Goal: Task Accomplishment & Management: Use online tool/utility

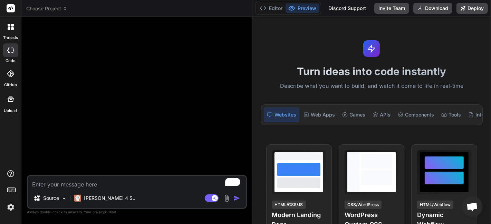
scroll to position [13, 0]
click at [80, 181] on textarea "To enrich screen reader interactions, please activate Accessibility in Grammarl…" at bounding box center [137, 182] width 218 height 12
paste textarea "Create a minimalist habit tracking application called HabitZen using Next.js 13…"
type textarea "Create a minimalist habit tracking application called HabitZen using Next.js 13…"
type textarea "x"
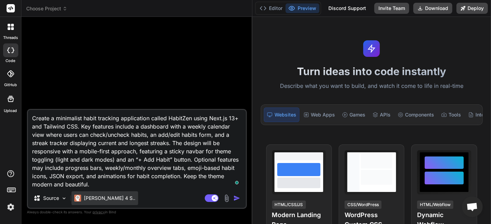
type textarea "Create a minimalist habit tracking application called HabitZen using Next.js 13…"
click at [100, 192] on div "[PERSON_NAME] 4 S.." at bounding box center [104, 199] width 67 height 14
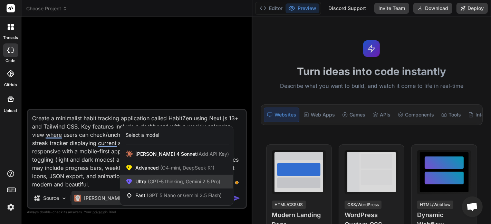
click at [168, 179] on span "Ultra (GPT-5 thinking, Gemini 2.5 Pro)" at bounding box center [177, 181] width 85 height 7
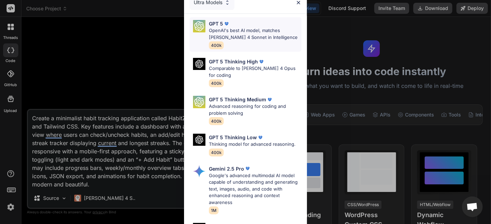
click at [261, 34] on p "OpenAI's best AI model, matches [PERSON_NAME] 4 Sonnet in Intelligence" at bounding box center [255, 33] width 93 height 13
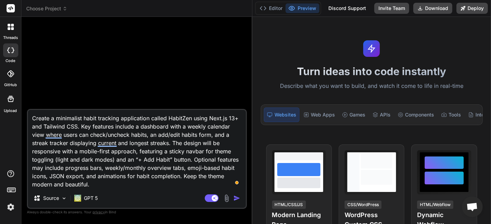
click at [71, 127] on textarea "Create a minimalist habit tracking application called HabitZen using Next.js 13…" at bounding box center [137, 149] width 218 height 79
click at [83, 196] on div "GPT 5" at bounding box center [85, 198] width 23 height 7
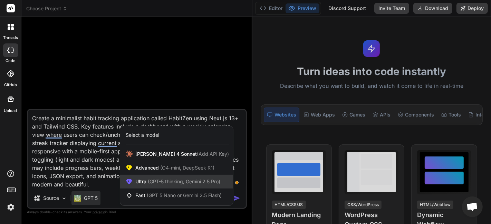
click at [162, 180] on span "(GPT-5 thinking, Gemini 2.5 Pro)" at bounding box center [183, 182] width 74 height 6
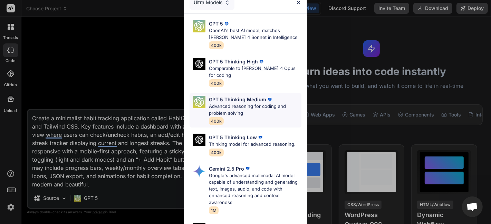
click at [277, 113] on p "Advanced reasoning for coding and problem solving" at bounding box center [255, 109] width 93 height 13
type textarea "x"
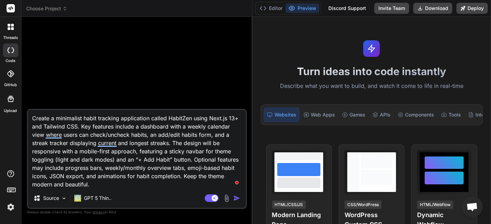
click at [100, 180] on textarea "Create a minimalist habit tracking application called HabitZen using Next.js 13…" at bounding box center [137, 149] width 218 height 79
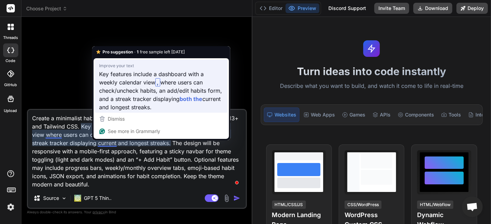
type textarea "Create a minimalist habit tracking application called HabitZen using Next.js 13…"
type textarea "x"
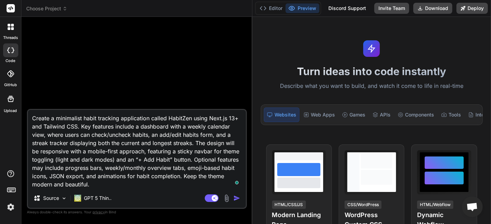
click at [115, 170] on textarea "Create a minimalist habit tracking application called HabitZen using Next.js 13…" at bounding box center [137, 149] width 218 height 79
click at [119, 185] on textarea "Create a minimalist habit tracking application called HabitZen using Next.js 13…" at bounding box center [137, 149] width 218 height 79
click at [161, 185] on textarea "Create a minimalist habit tracking application called HabitZen using Next.js 13…" at bounding box center [137, 149] width 218 height 79
type textarea "Create a minimalist habit tracking application called HabitZen using Next.js 13…"
click at [145, 90] on div at bounding box center [137, 65] width 219 height 87
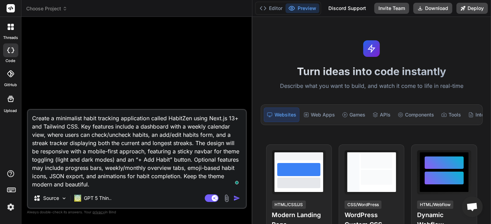
click at [140, 156] on textarea "Create a minimalist habit tracking application called HabitZen using Next.js 13…" at bounding box center [137, 149] width 218 height 79
click at [91, 200] on p "GPT 5 Thin.." at bounding box center [98, 198] width 28 height 7
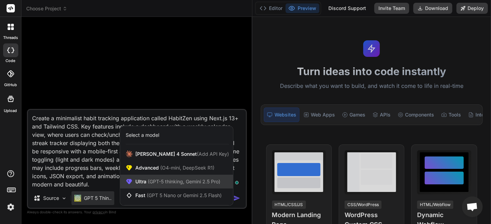
click at [149, 183] on span "(GPT-5 thinking, Gemini 2.5 Pro)" at bounding box center [183, 182] width 74 height 6
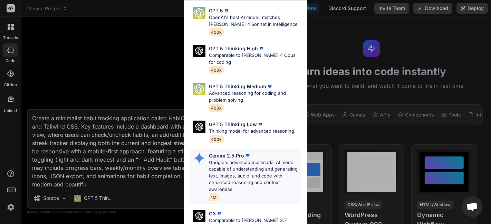
scroll to position [0, 0]
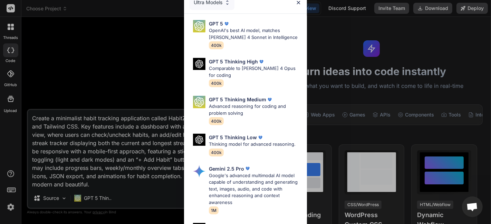
click at [112, 197] on div "Ultra Models GPT 5 OpenAI's best AI model, matches Claude 4 Sonnet in Intellige…" at bounding box center [245, 112] width 491 height 224
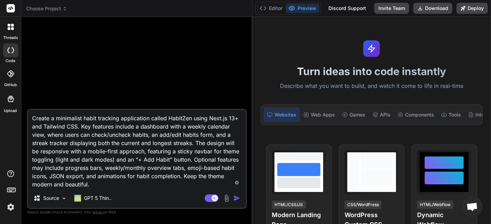
click at [111, 197] on p "GPT 5 Thin.." at bounding box center [98, 198] width 28 height 7
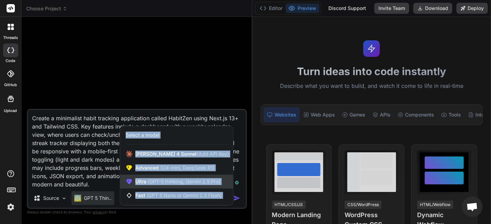
click at [143, 185] on span "Ultra (GPT-5 thinking, Gemini 2.5 Pro)" at bounding box center [177, 181] width 85 height 7
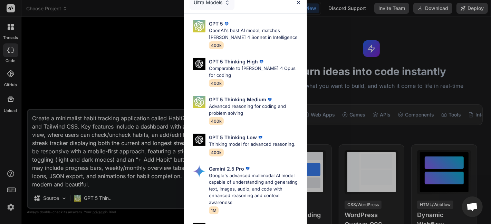
click at [108, 190] on div "Ultra Models GPT 5 OpenAI's best AI model, matches Claude 4 Sonnet in Intellige…" at bounding box center [245, 112] width 491 height 224
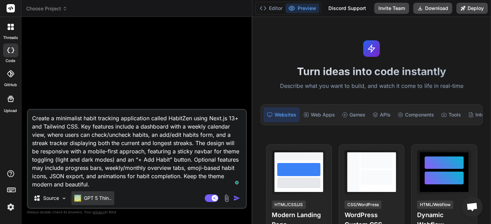
click at [103, 196] on p "GPT 5 Thin.." at bounding box center [98, 198] width 28 height 7
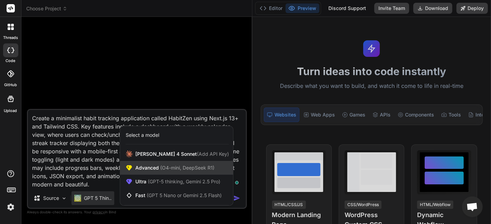
click at [161, 169] on span "(O4-mini, DeepSeek R1)" at bounding box center [187, 168] width 56 height 6
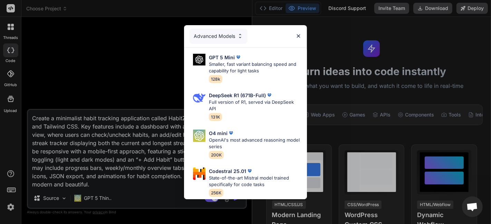
click at [121, 148] on div "Advanced Models GPT 5 Mini Smaller, fast variant balancing speed and capability…" at bounding box center [245, 112] width 491 height 224
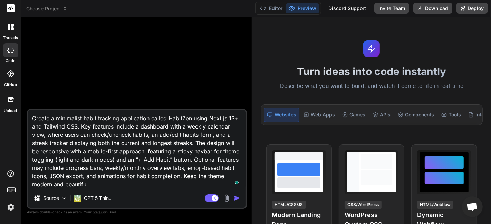
click at [121, 148] on textarea "Create a minimalist habit tracking application called HabitZen using Next.js 13…" at bounding box center [137, 149] width 218 height 79
click at [194, 153] on textarea "Create a minimalist habit tracking application called HabitZen using Next.js 13…" at bounding box center [137, 149] width 218 height 79
click at [138, 185] on textarea "Create a minimalist habit tracking application called HabitZen using Next.js 13…" at bounding box center [137, 149] width 218 height 79
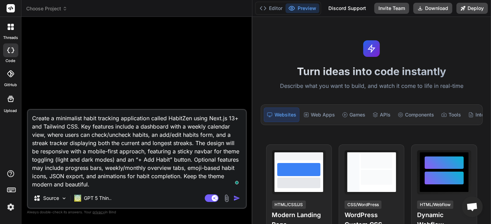
type textarea "x"
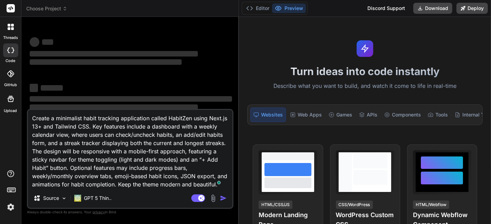
drag, startPoint x: 175, startPoint y: 87, endPoint x: 227, endPoint y: 112, distance: 57.6
click at [227, 112] on div "Bind AI Web Search Created with Pixso. Code Generator ‌ ‌ ‌ ‌ ‌ ‌ ‌ ‌ ‌ ‌ ‌ ‌ ‌…" at bounding box center [129, 120] width 217 height 207
click at [90, 199] on p "GPT 5 Thin.." at bounding box center [98, 198] width 28 height 7
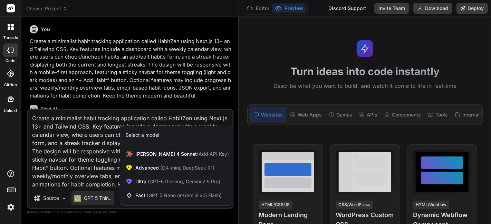
click at [135, 76] on div at bounding box center [245, 112] width 491 height 224
type textarea "x"
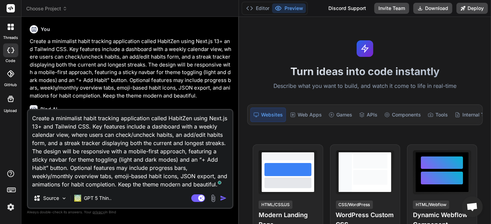
click at [166, 83] on p "Create a minimalist habit tracking application called HabitZen using Next.js 13…" at bounding box center [131, 69] width 202 height 62
click at [156, 180] on textarea "Create a minimalist habit tracking application called HabitZen using Next.js 13…" at bounding box center [130, 149] width 204 height 79
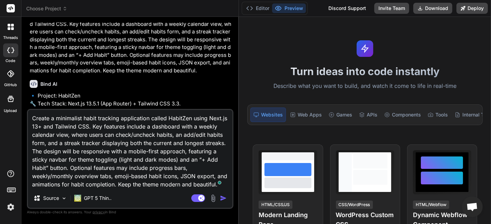
click at [118, 153] on textarea "Create a minimalist habit tracking application called HabitZen using Next.js 13…" at bounding box center [130, 149] width 204 height 79
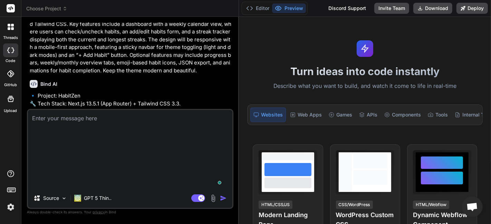
type textarea "x"
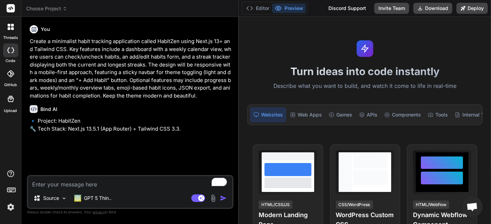
click at [145, 109] on div "Bind AI" at bounding box center [131, 109] width 202 height 8
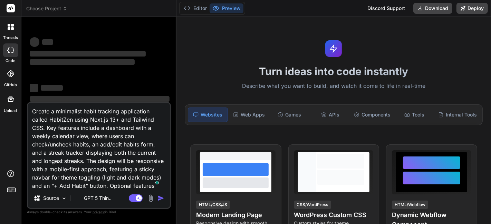
scroll to position [42, 0]
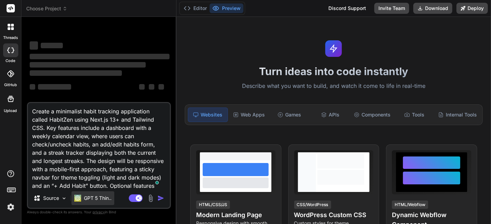
click at [90, 195] on div "GPT 5 Thin.." at bounding box center [92, 199] width 43 height 14
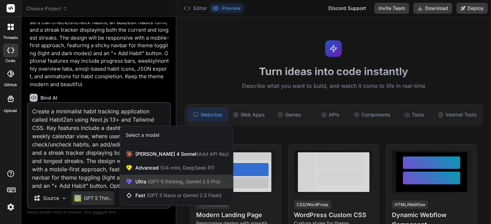
scroll to position [0, 0]
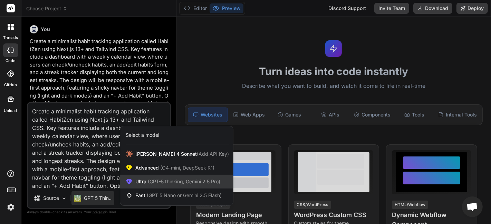
click at [164, 184] on span "(GPT-5 thinking, Gemini 2.5 Pro)" at bounding box center [183, 182] width 74 height 6
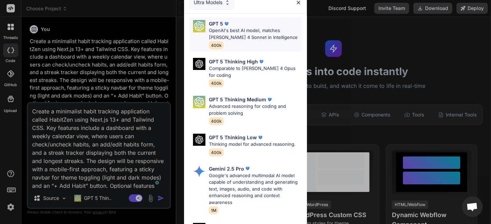
click at [236, 22] on div "GPT 5" at bounding box center [255, 23] width 93 height 7
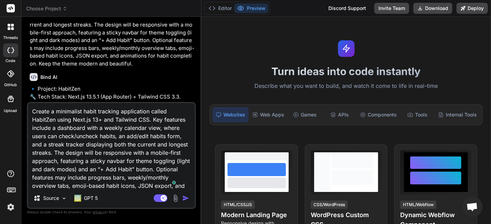
scroll to position [47, 0]
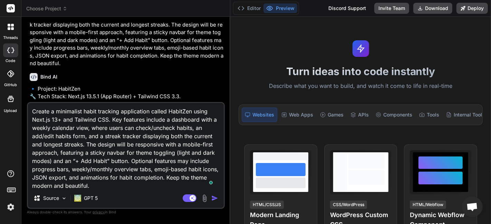
drag, startPoint x: 175, startPoint y: 125, endPoint x: 219, endPoint y: 138, distance: 45.1
click at [219, 138] on div "Bind AI Web Search Created with Pixso. Code Generator You Create a minimalist h…" at bounding box center [125, 120] width 209 height 207
click at [163, 150] on textarea "Create a minimalist habit tracking application called HabitZen using Next.js 13…" at bounding box center [126, 146] width 196 height 86
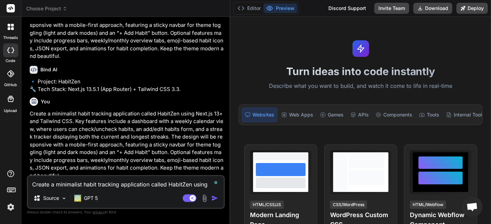
type textarea "x"
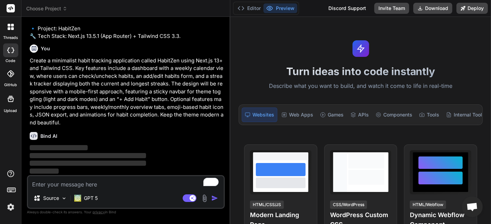
click at [149, 110] on p "Create a minimalist habit tracking application called HabitZen using Next.js 13…" at bounding box center [127, 92] width 194 height 70
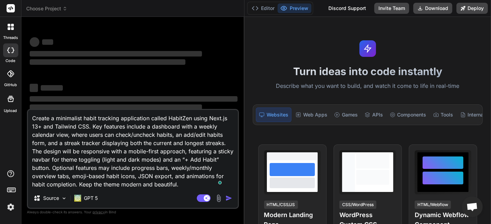
click at [234, 77] on div "Bind AI Web Search Created with Pixso. Code Generator ‌ ‌ ‌ ‌ ‌ ‌ ‌ ‌ ‌ ‌ ‌ ‌ ‌…" at bounding box center [132, 120] width 223 height 207
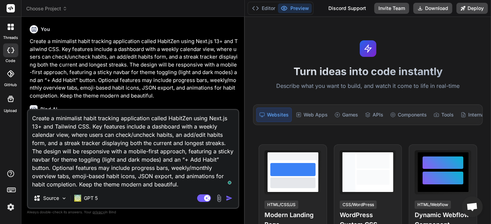
scroll to position [32, 0]
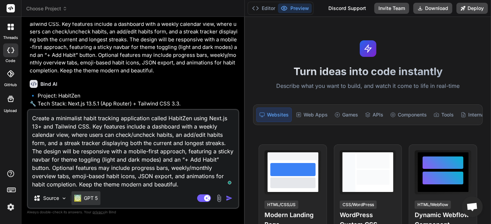
click at [97, 201] on p "GPT 5" at bounding box center [91, 198] width 14 height 7
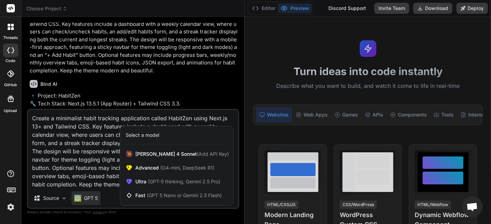
click at [114, 71] on div at bounding box center [245, 112] width 491 height 224
type textarea "x"
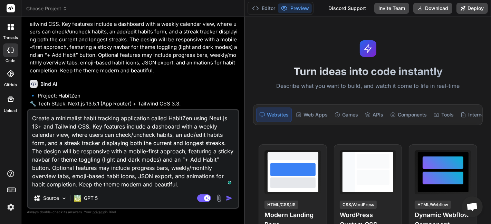
click at [66, 51] on p "Create a minimalist habit tracking application called HabitZen using Next.js 13…" at bounding box center [134, 43] width 208 height 62
click at [50, 9] on span "Choose Project" at bounding box center [46, 8] width 41 height 7
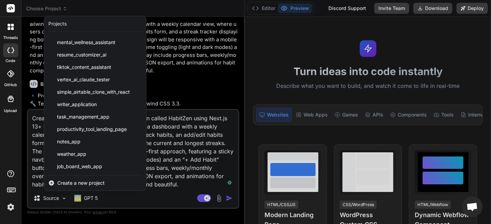
scroll to position [508, 0]
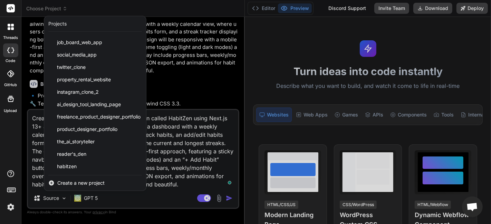
drag, startPoint x: 88, startPoint y: 172, endPoint x: 70, endPoint y: 185, distance: 22.2
click at [70, 185] on span "Create a new project" at bounding box center [80, 183] width 47 height 7
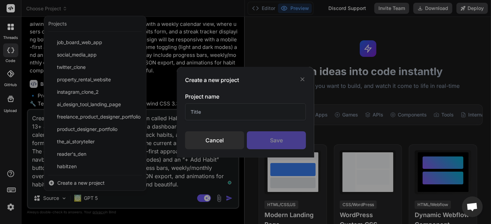
click at [218, 115] on input "text" at bounding box center [245, 112] width 121 height 17
type input "<>"
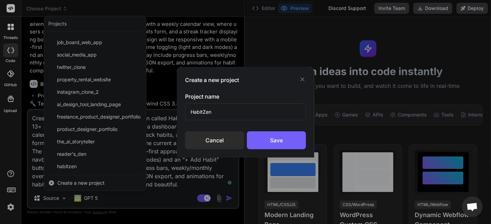
click at [268, 130] on div "Project name HabitZen Cancel Save" at bounding box center [245, 121] width 121 height 57
click at [268, 136] on div "Save" at bounding box center [276, 141] width 59 height 18
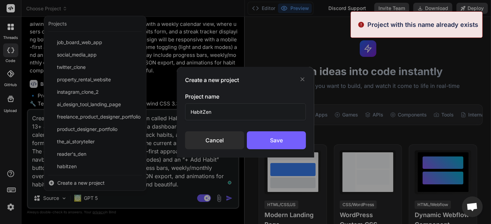
click at [253, 111] on input "HabitZen" at bounding box center [245, 112] width 121 height 17
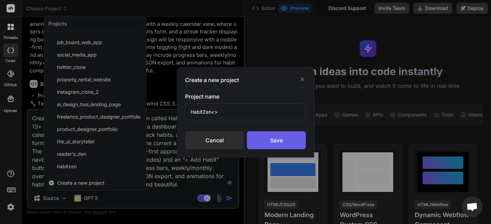
type input "HabitZen<>"
click at [271, 139] on div "Save" at bounding box center [276, 141] width 59 height 18
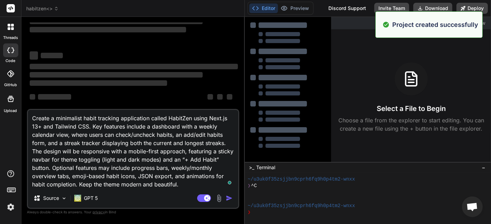
scroll to position [0, 0]
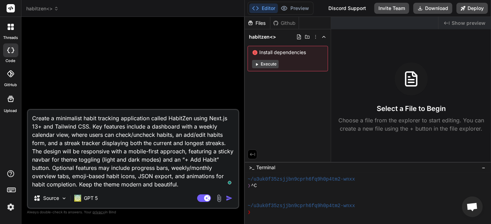
click at [271, 66] on button "Execute" at bounding box center [265, 64] width 27 height 8
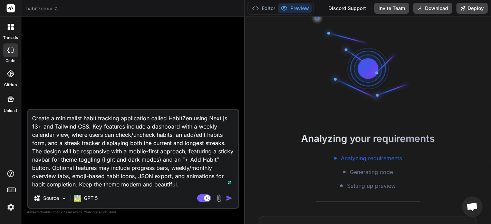
scroll to position [46, 0]
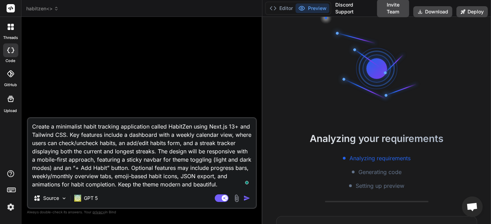
type textarea "x"
drag, startPoint x: 244, startPoint y: 72, endPoint x: 253, endPoint y: 76, distance: 9.6
click at [253, 76] on div "Bind AI Web Search Created with Pixso. Code Generator Create a minimalist habit…" at bounding box center [141, 120] width 241 height 207
click at [287, 7] on button "Editor" at bounding box center [282, 8] width 29 height 10
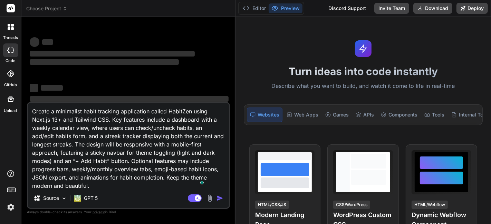
drag, startPoint x: 176, startPoint y: 51, endPoint x: 224, endPoint y: 69, distance: 51.4
click at [224, 69] on div "Bind AI Web Search Created with Pixso. Code Generator ‌ ‌ ‌ ‌ ‌ ‌ ‌ ‌ ‌ ‌ ‌ ‌ ‌…" at bounding box center [128, 120] width 214 height 207
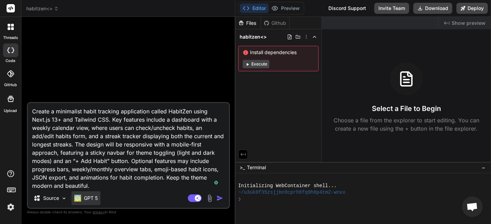
click at [91, 197] on p "GPT 5" at bounding box center [91, 198] width 14 height 7
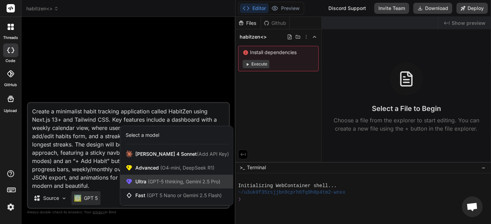
click at [167, 179] on span "Ultra (GPT-5 thinking, Gemini 2.5 Pro)" at bounding box center [177, 181] width 85 height 7
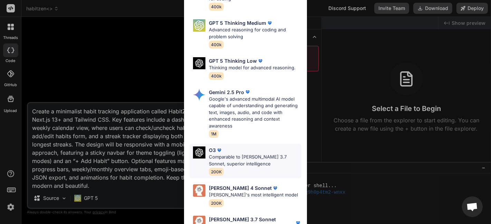
scroll to position [90, 0]
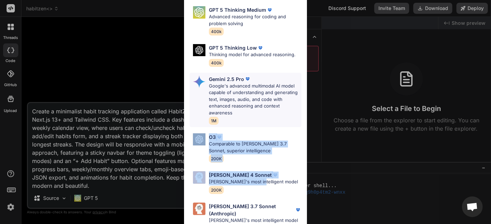
drag, startPoint x: 257, startPoint y: 183, endPoint x: 253, endPoint y: 127, distance: 56.0
click at [253, 127] on div "GPT 5 OpenAI's best AI model, matches [PERSON_NAME] 4 Sonnet in Intelligence 40…" at bounding box center [245, 79] width 123 height 311
click at [248, 182] on p "[PERSON_NAME]'s most intelligent model" at bounding box center [253, 182] width 89 height 7
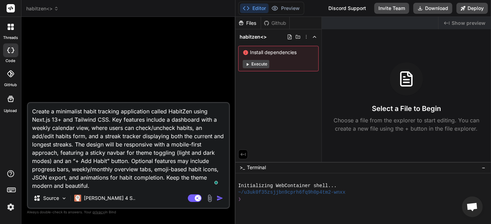
click at [182, 154] on textarea "Create a minimalist habit tracking application called HabitZen using Next.js 13…" at bounding box center [128, 146] width 201 height 86
click at [96, 194] on div "[PERSON_NAME] 4 S.." at bounding box center [104, 199] width 67 height 14
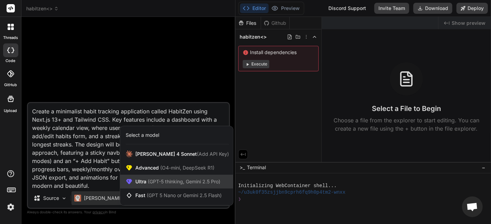
click at [169, 181] on span "(GPT-5 thinking, Gemini 2.5 Pro)" at bounding box center [183, 182] width 74 height 6
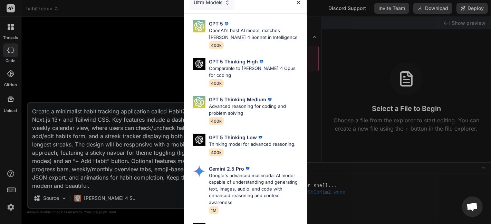
click at [98, 189] on div "Ultra Models GPT 5 OpenAI's best AI model, matches [PERSON_NAME] 4 Sonnet in In…" at bounding box center [245, 112] width 491 height 224
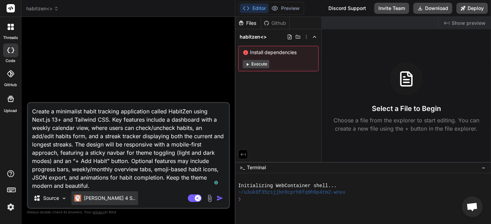
click at [98, 194] on div "[PERSON_NAME] 4 S.." at bounding box center [104, 199] width 67 height 14
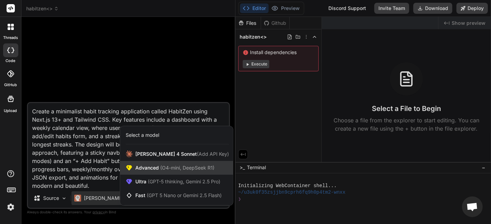
click at [140, 169] on span "Advanced (O4-mini, DeepSeek R1)" at bounding box center [174, 168] width 79 height 7
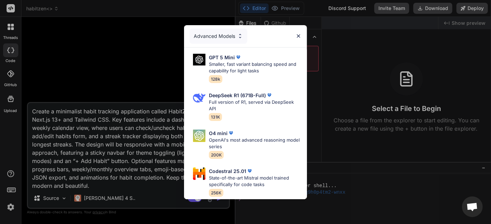
click at [112, 140] on div "Advanced Models GPT 5 Mini Smaller, fast variant balancing speed and capability…" at bounding box center [245, 112] width 491 height 224
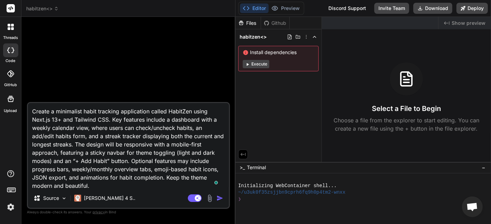
click at [137, 178] on textarea "Create a minimalist habit tracking application called HabitZen using Next.js 13…" at bounding box center [128, 146] width 201 height 86
click at [219, 198] on img "button" at bounding box center [219, 198] width 7 height 7
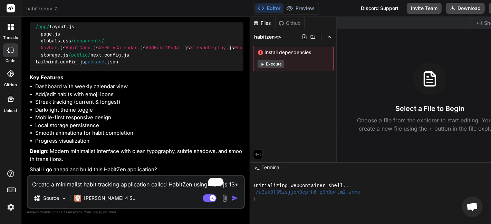
scroll to position [239, 0]
type textarea "x"
click at [129, 178] on textarea "Create a minimalist habit tracking application called HabitZen using Next.js 13…" at bounding box center [136, 182] width 216 height 12
type textarea "Y"
type textarea "x"
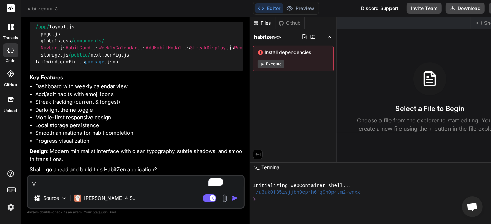
type textarea "Ye"
type textarea "x"
type textarea "Yes"
type textarea "x"
type textarea "Yes,"
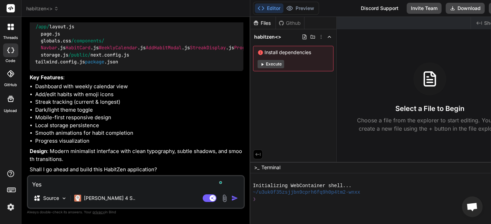
type textarea "x"
type textarea "Yes,"
type textarea "x"
type textarea "Yes, g"
type textarea "x"
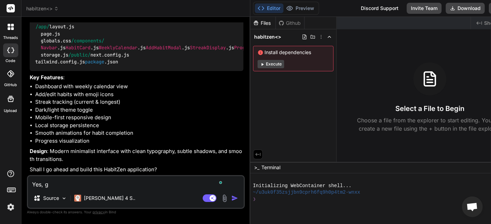
type textarea "Yes, go"
type textarea "x"
type textarea "Yes, go"
type textarea "x"
type textarea "Yes, go a"
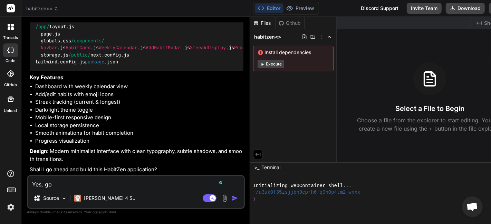
type textarea "x"
type textarea "Yes, go ah"
type textarea "x"
type textarea "Yes, go ahe"
type textarea "x"
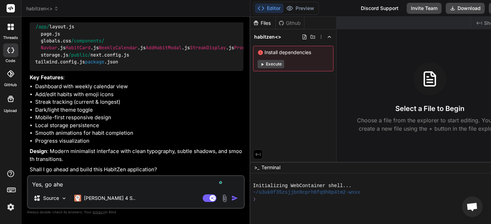
type textarea "Yes, go ahea"
type textarea "x"
type textarea "Yes, go ahead"
type textarea "x"
type textarea "Yes, go ahead."
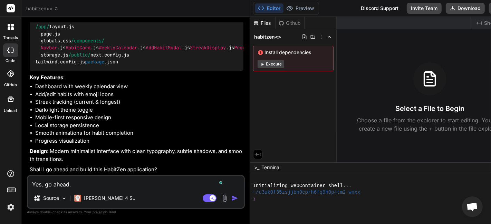
type textarea "x"
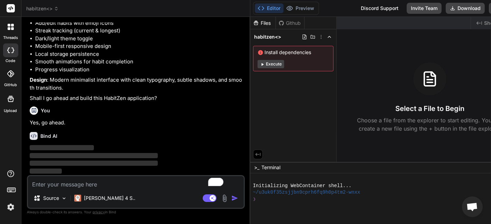
click at [120, 93] on div "🔹 Project : HabitZen 🔧 Tech Stack : Next.js 13+ (App Router) + Tailwind CSS + L…" at bounding box center [137, 4] width 214 height 196
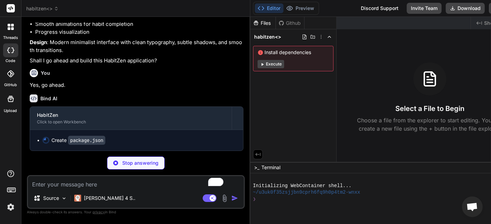
scroll to position [348, 0]
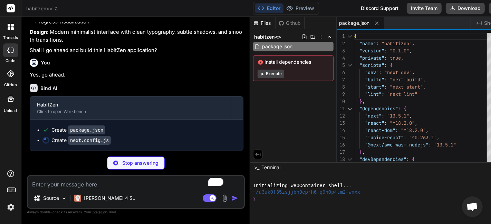
type textarea "x"
type textarea "module.exports = nextConfig"
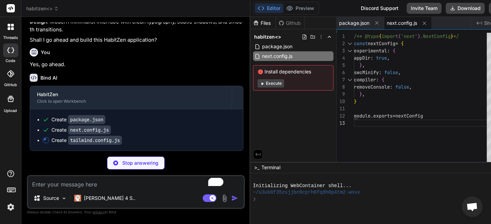
type textarea "x"
type textarea "}, }, }, plugins: [], }"
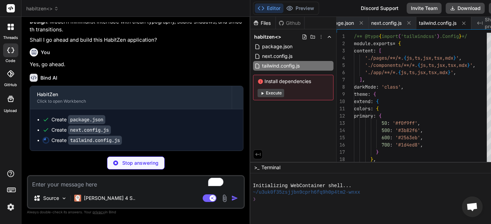
type textarea "x"
type textarea "module.exports = { plugins: { tailwindcss: {}, autoprefixer: {}, }, }"
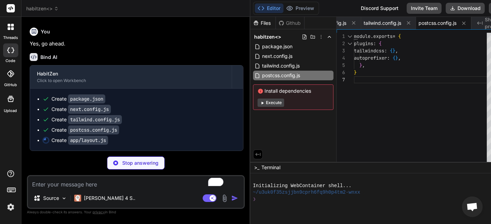
scroll to position [389, 0]
type textarea "x"
type textarea ") }"
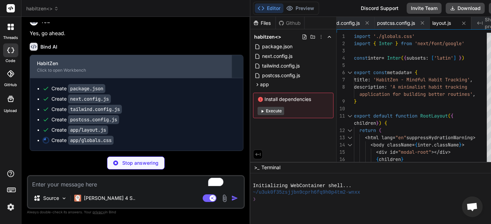
type textarea "x"
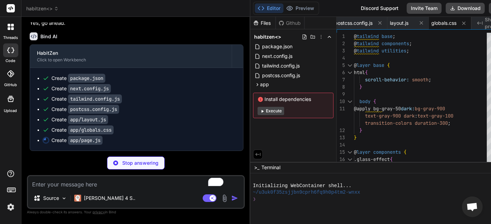
scroll to position [410, 0]
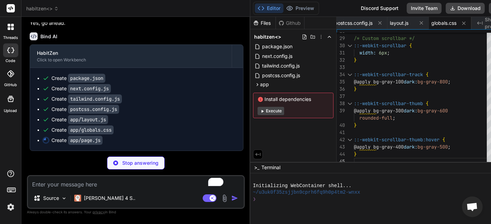
type textarea "x"
type textarea "addHabit} editingHabit={editingHabit} /> </div> ) }"
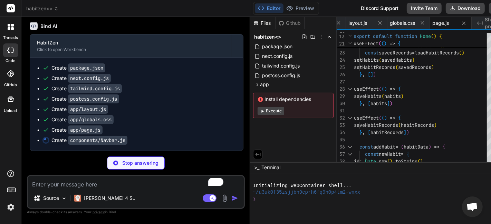
scroll to position [420, 0]
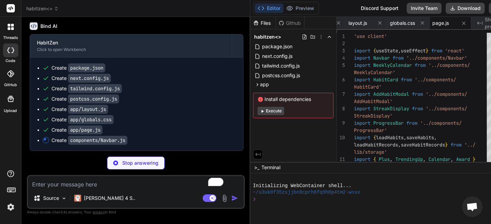
type textarea "x"
type textarea "</div> </div> </div> </nav> ) }"
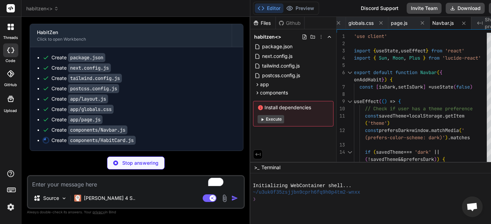
scroll to position [431, 0]
type textarea "x"
type textarea ")} </div> ) }"
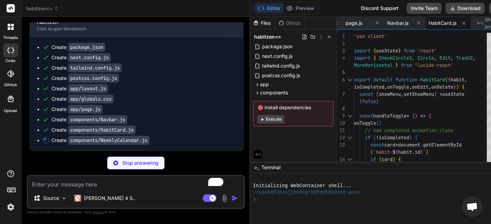
scroll to position [441, 0]
type textarea "x"
type textarea "</div> </div> </div> ) }"
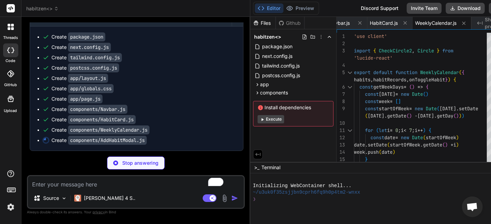
scroll to position [452, 0]
type textarea "x"
type textarea "</div> </div> ) }"
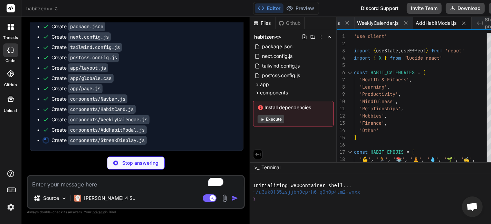
scroll to position [462, 0]
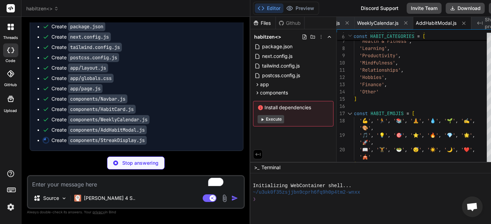
type textarea "x"
type textarea "</div> ) }"
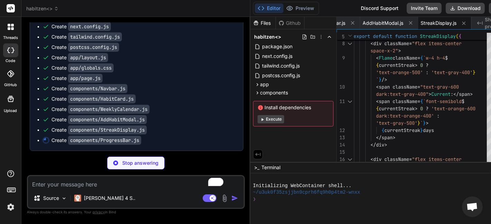
scroll to position [472, 0]
type textarea "x"
type textarea "text-xs text-gray-500 dark:text-gray-400 mt-2"> <span>0%</span> <span>50%</span…"
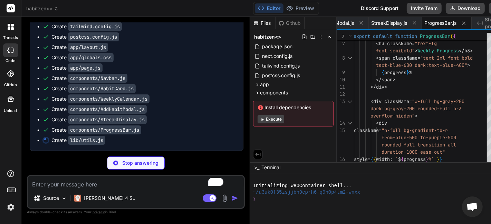
scroll to position [482, 0]
type textarea "x"
type textarea "return classes.filter(Boolean).join(' ') }"
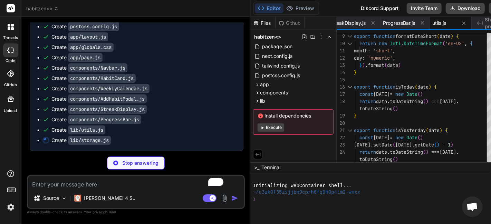
scroll to position [493, 0]
type textarea "x"
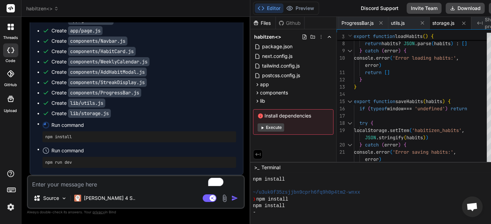
scroll to position [520, 0]
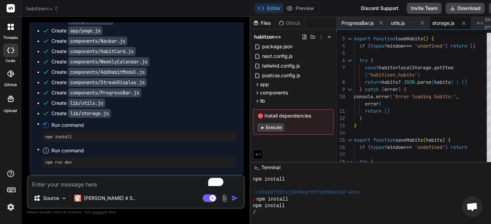
click at [485, 28] on div "Created with Pixso. Show preview" at bounding box center [498, 23] width 52 height 12
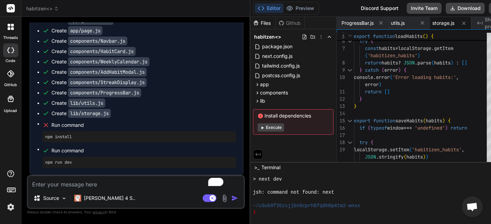
click at [266, 125] on button "Execute" at bounding box center [271, 128] width 27 height 8
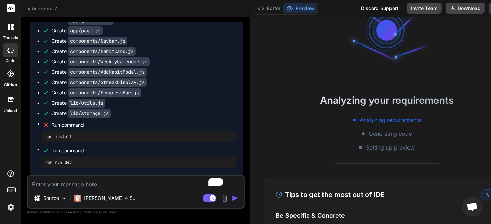
scroll to position [0, 0]
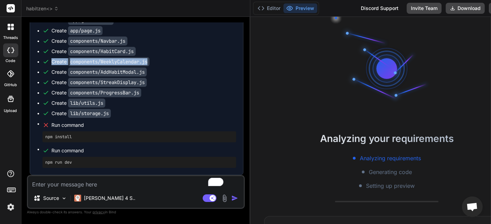
drag, startPoint x: 229, startPoint y: 56, endPoint x: 229, endPoint y: 66, distance: 10.4
click at [229, 66] on div "You Create a minimalist habit tracking application called HabitZen using Next.j…" at bounding box center [136, 98] width 216 height 153
click at [258, 11] on icon at bounding box center [261, 8] width 7 height 7
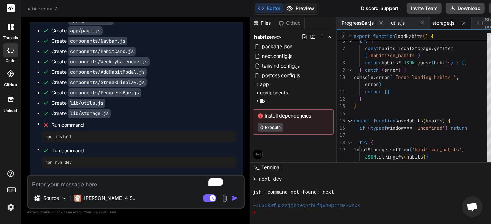
click at [283, 12] on button "Preview" at bounding box center [300, 8] width 34 height 10
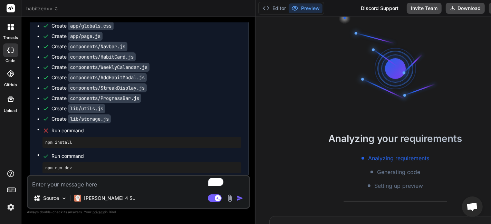
scroll to position [153, 0]
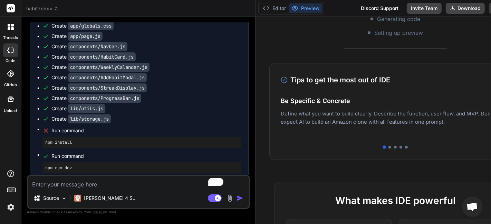
type textarea "x"
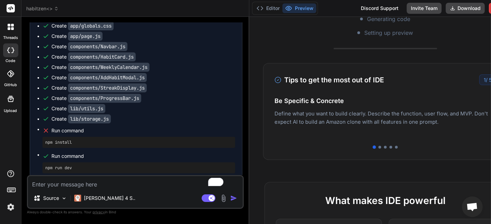
scroll to position [0, 0]
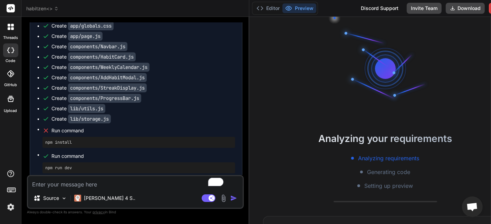
click at [365, 88] on div at bounding box center [385, 68] width 41 height 41
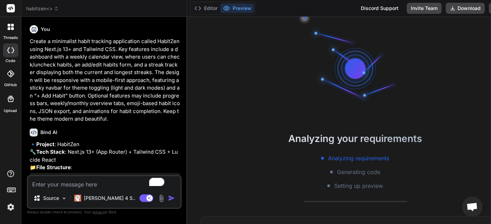
click at [78, 72] on p "Create a minimalist habit tracking application called HabitZen using Next.js 13…" at bounding box center [105, 81] width 151 height 86
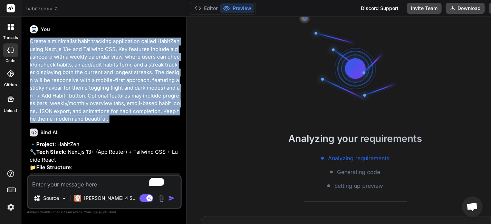
click at [78, 72] on p "Create a minimalist habit tracking application called HabitZen using Next.js 13…" at bounding box center [105, 81] width 151 height 86
copy div "Create a minimalist habit tracking application called HabitZen using Next.js 13…"
click at [97, 72] on p "Create a minimalist habit tracking application called HabitZen using Next.js 13…" at bounding box center [105, 81] width 151 height 86
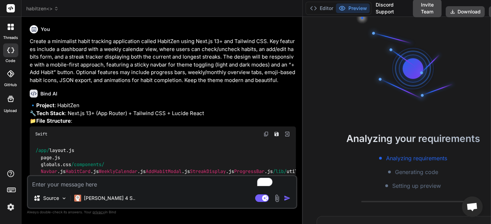
drag, startPoint x: 176, startPoint y: 80, endPoint x: 275, endPoint y: 87, distance: 99.3
click at [275, 87] on div "Bind AI Web Search Created with Pixso. Code Generator You Create a minimalist h…" at bounding box center [161, 120] width 281 height 207
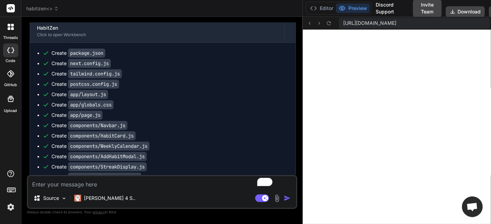
scroll to position [504, 0]
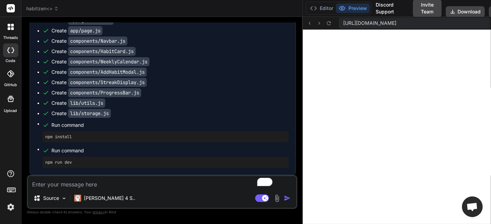
click at [270, 124] on span "Run command" at bounding box center [169, 125] width 237 height 7
click at [253, 74] on div "Create components/AddHabitModal.js" at bounding box center [165, 72] width 246 height 7
click at [235, 84] on div "Create components/StreakDisplay.js" at bounding box center [165, 82] width 246 height 7
drag, startPoint x: 285, startPoint y: 84, endPoint x: 175, endPoint y: 71, distance: 110.6
click at [175, 71] on div "Create components/AddHabitModal.js" at bounding box center [165, 72] width 246 height 7
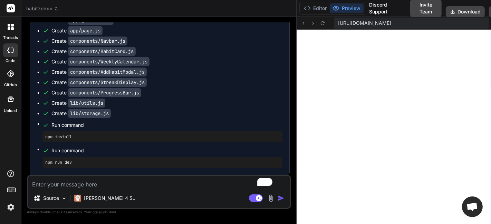
scroll to position [512, 0]
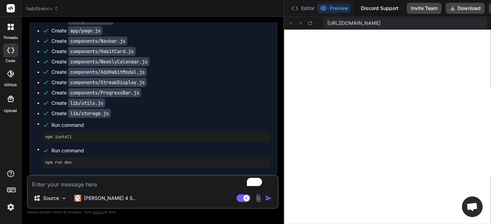
drag, startPoint x: 284, startPoint y: 94, endPoint x: 256, endPoint y: 92, distance: 27.7
click at [256, 92] on div "Bind AI Web Search Created with Pixso. Code Generator You Create a minimalist h…" at bounding box center [152, 120] width 263 height 207
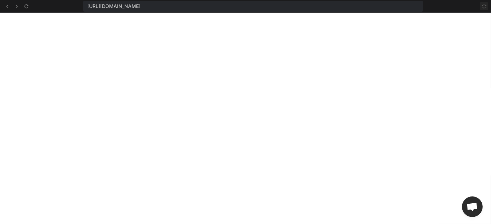
click at [482, 5] on icon at bounding box center [484, 6] width 6 height 6
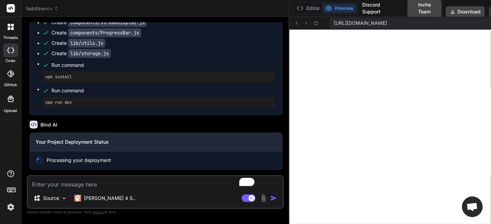
scroll to position [572, 0]
type textarea "x"
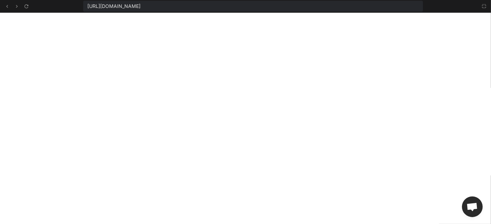
click at [140, 6] on span "[URL][DOMAIN_NAME]" at bounding box center [113, 6] width 53 height 7
copy div "[URL][DOMAIN_NAME]"
click at [191, 10] on div "[URL][DOMAIN_NAME]" at bounding box center [253, 6] width 340 height 11
